Goal: Obtain resource: Obtain resource

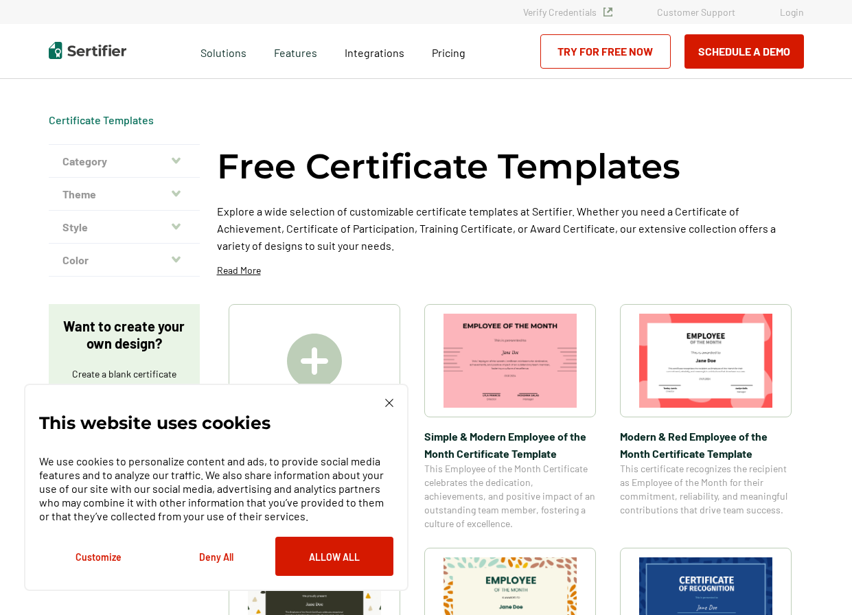
click at [212, 558] on button "Deny All" at bounding box center [216, 556] width 118 height 39
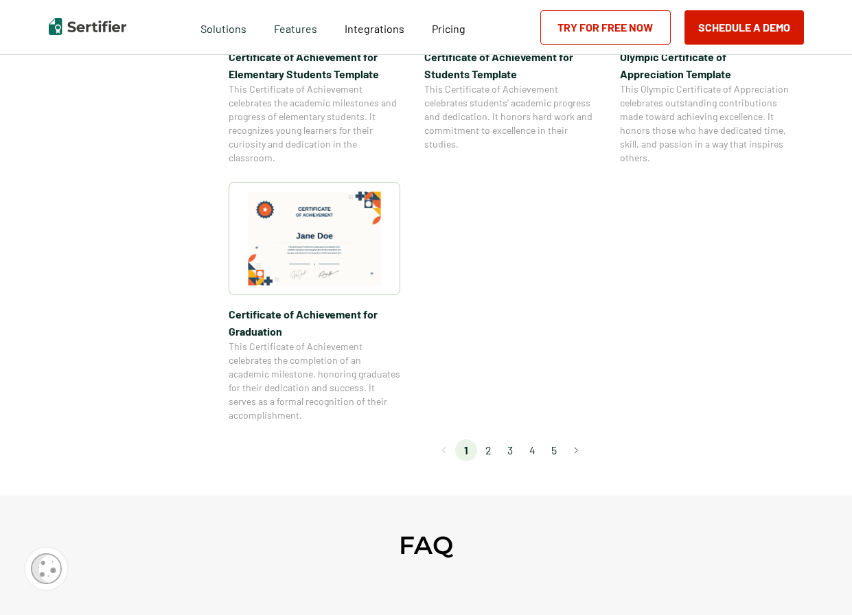
scroll to position [1109, 0]
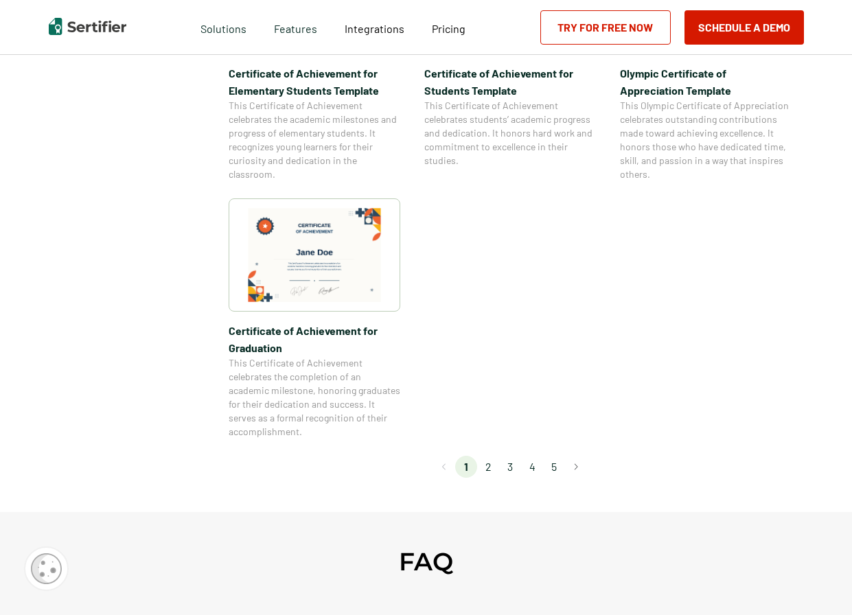
click at [492, 467] on li "2" at bounding box center [488, 467] width 22 height 22
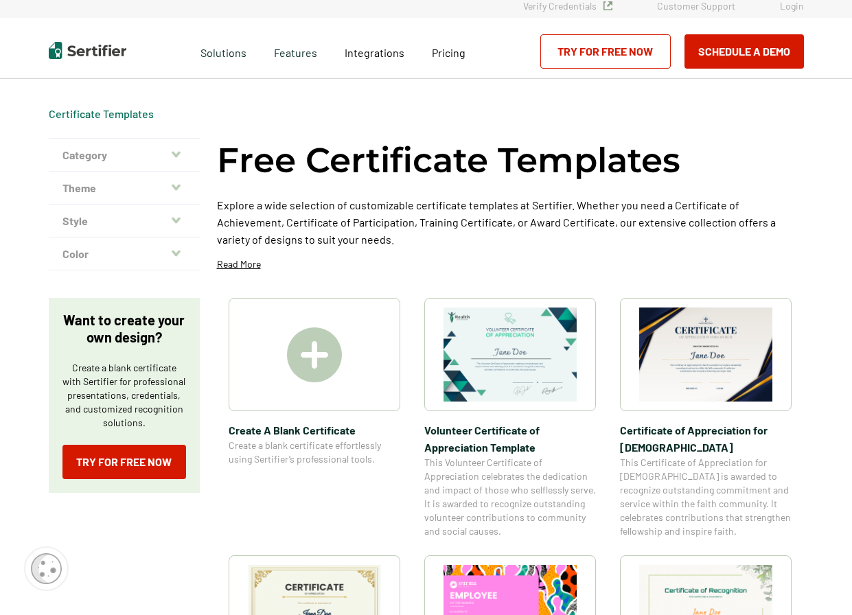
scroll to position [8, 0]
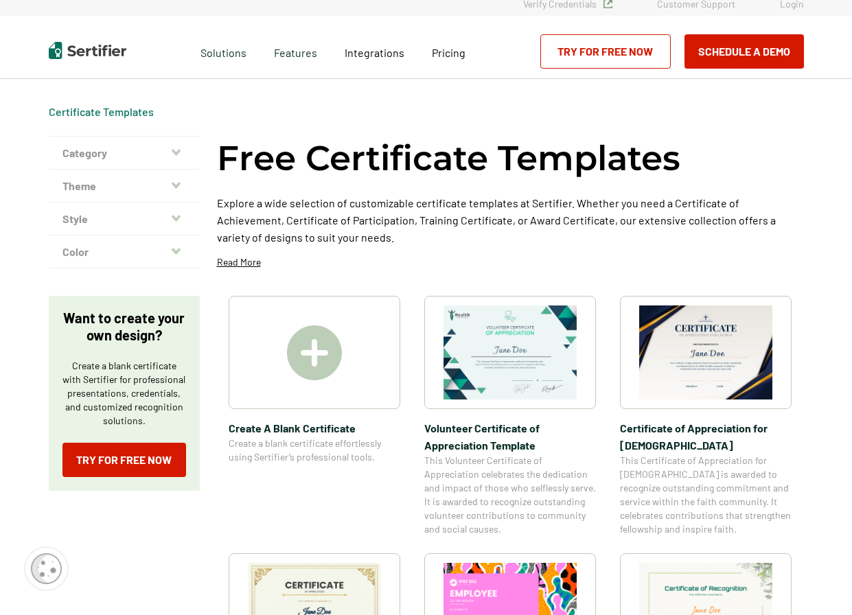
click at [707, 357] on img at bounding box center [705, 353] width 133 height 94
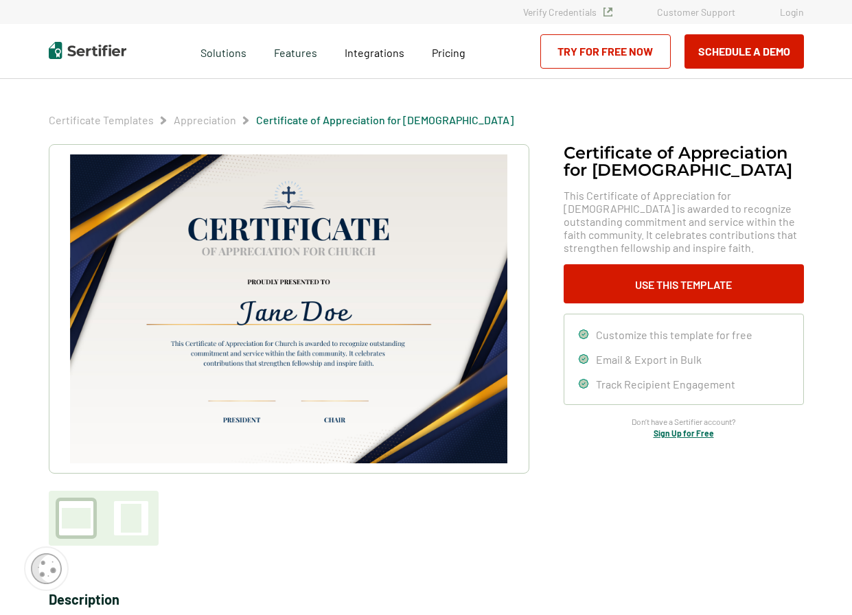
scroll to position [1, 0]
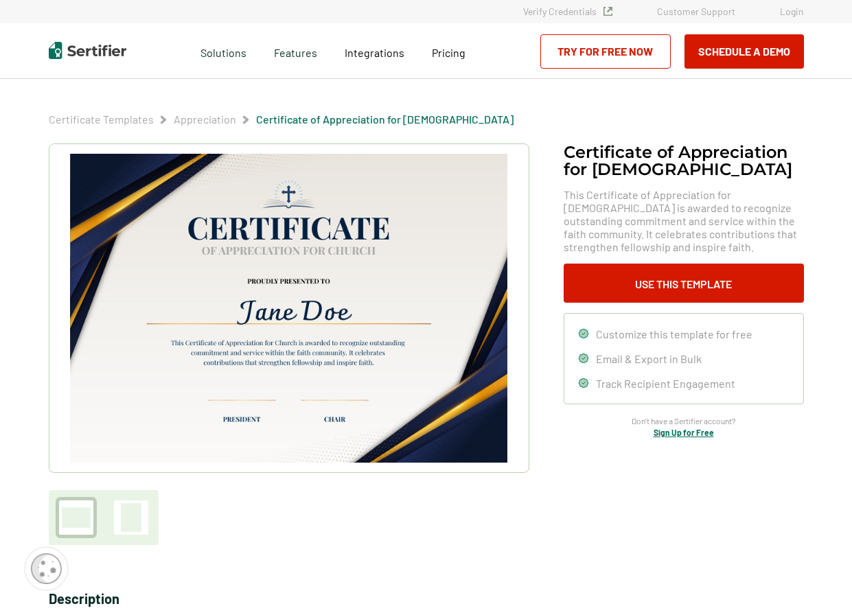
click at [334, 250] on img at bounding box center [288, 308] width 437 height 309
drag, startPoint x: 377, startPoint y: 250, endPoint x: 317, endPoint y: 249, distance: 60.4
click at [565, 422] on div "Certificate of Appreciation for [DEMOGRAPHIC_DATA]​ This Certificate of Appreci…" at bounding box center [427, 345] width 756 height 402
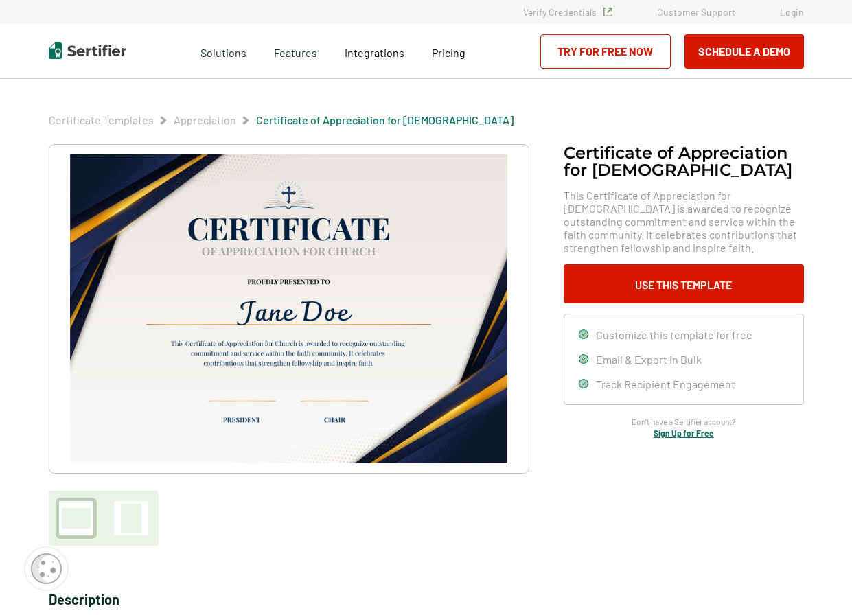
scroll to position [0, 0]
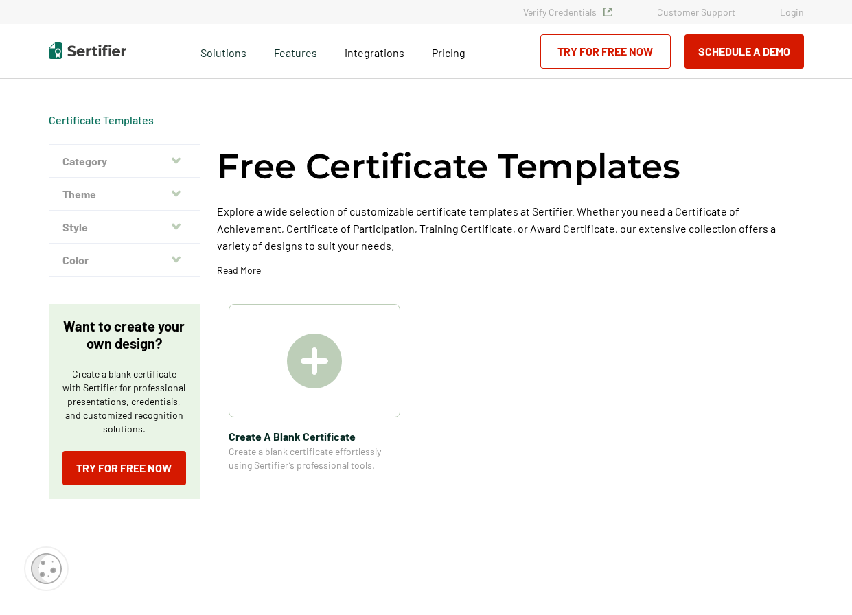
scroll to position [8, 0]
